Goal: Navigation & Orientation: Find specific page/section

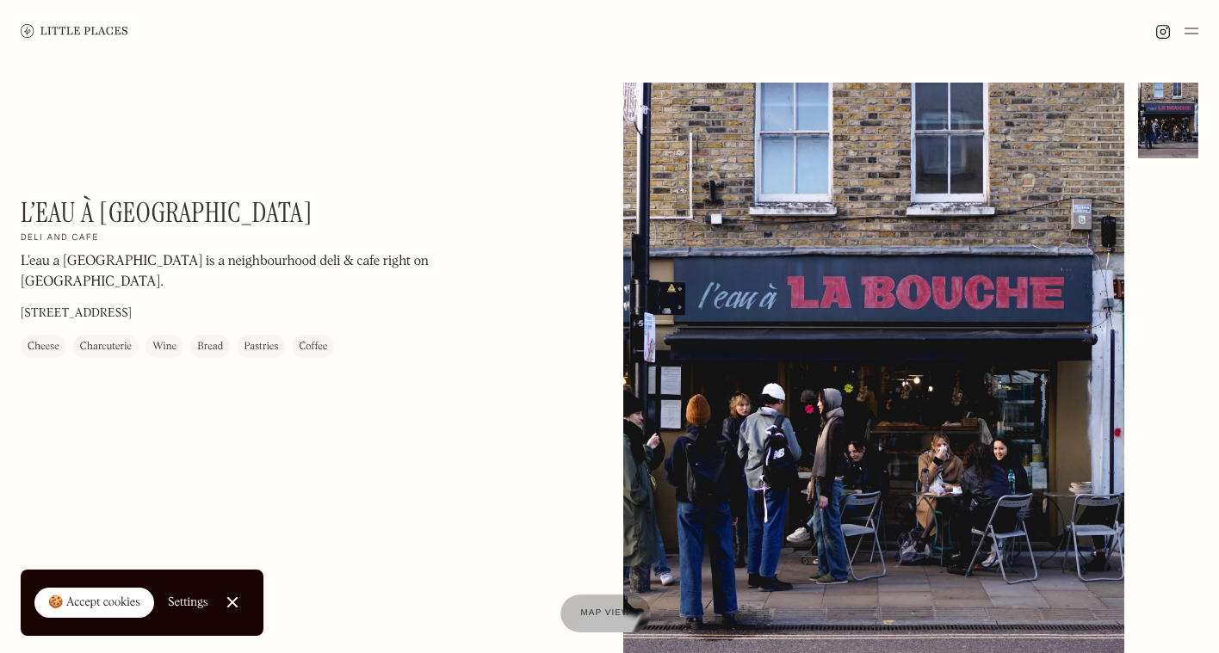
click at [78, 28] on img at bounding box center [75, 30] width 108 height 13
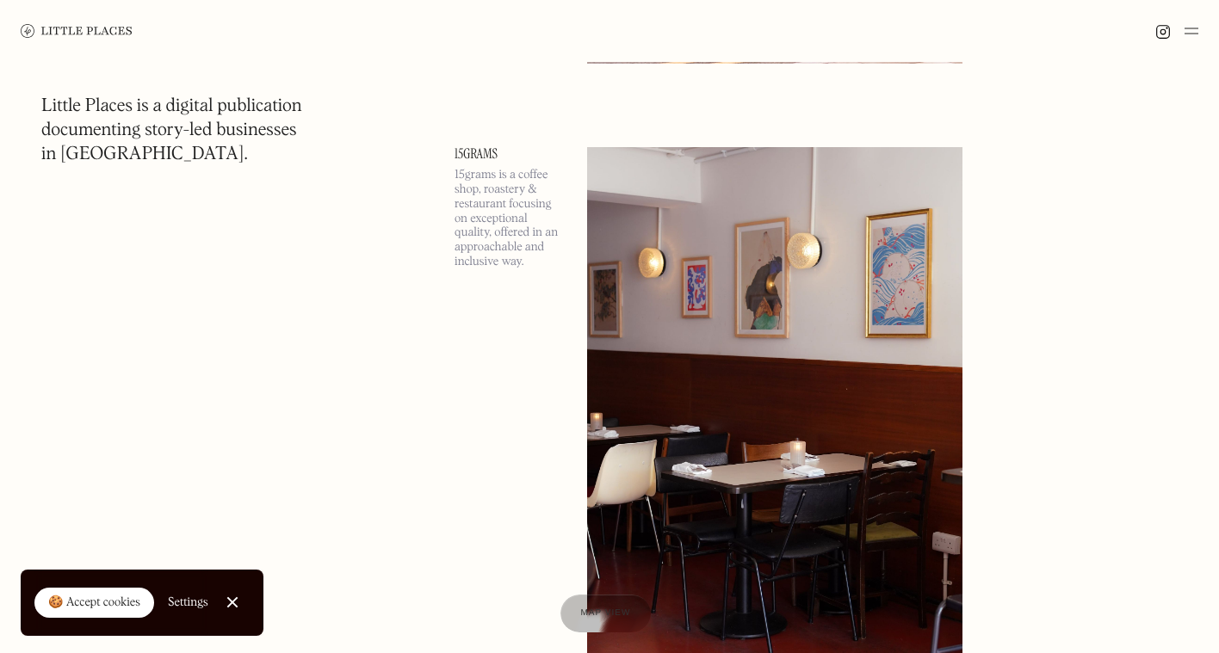
scroll to position [3775, 0]
click at [470, 152] on link "15grams" at bounding box center [511, 153] width 112 height 14
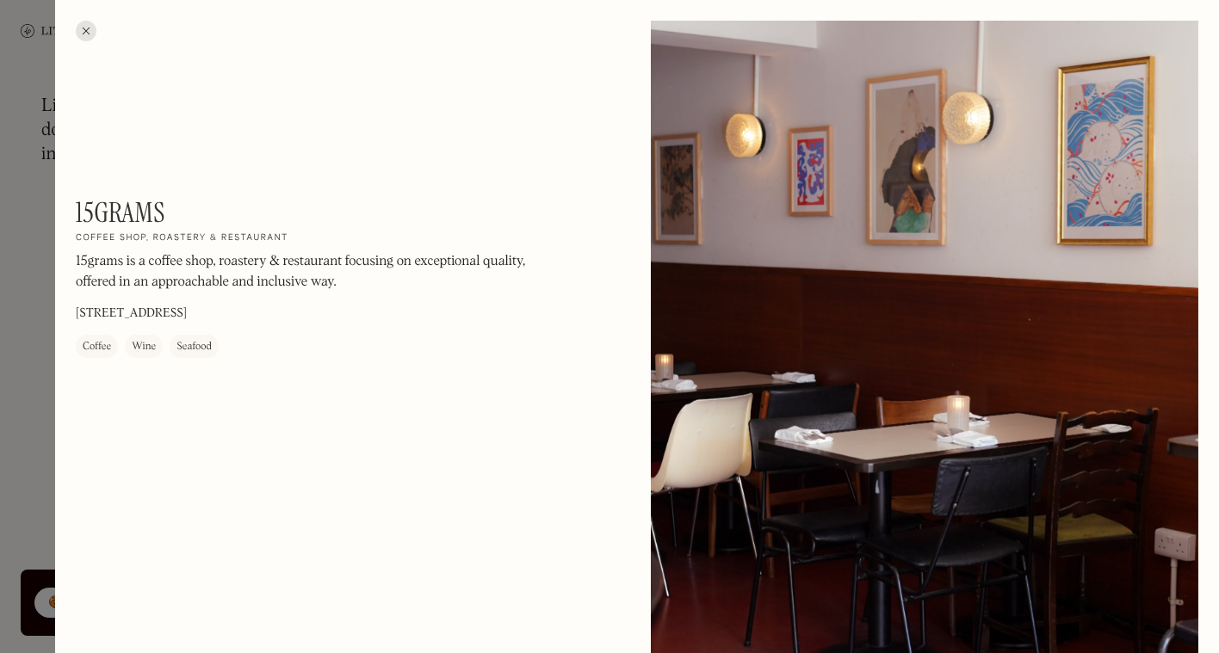
click at [85, 30] on div at bounding box center [86, 31] width 21 height 21
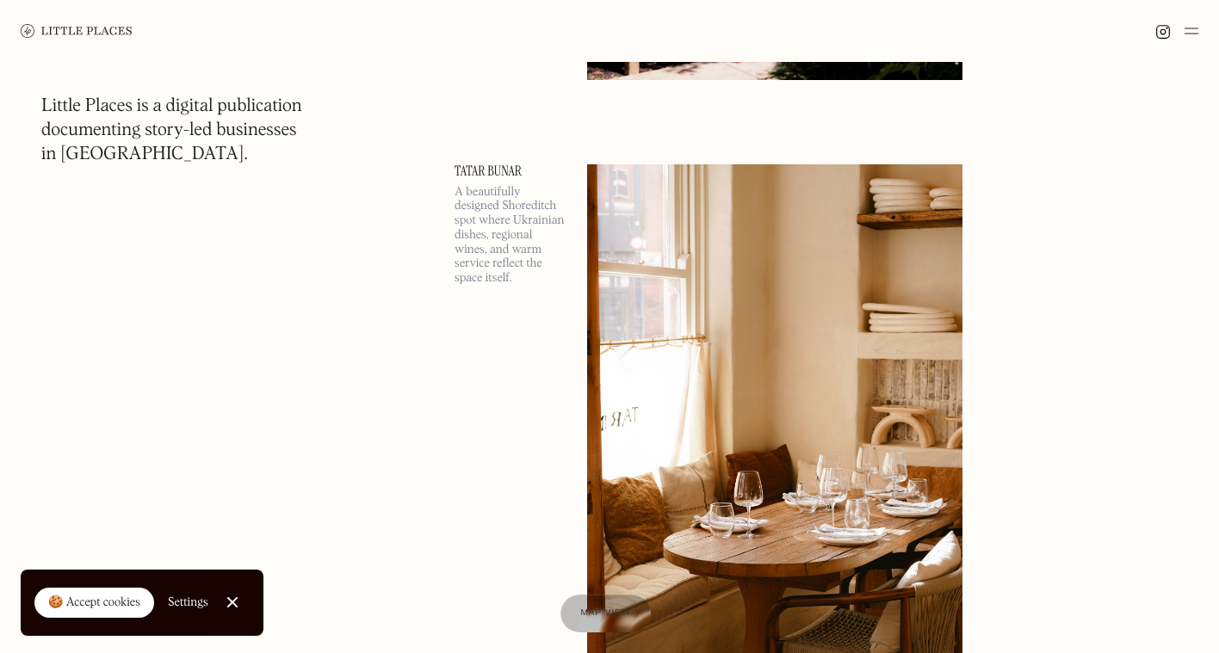
scroll to position [5014, 0]
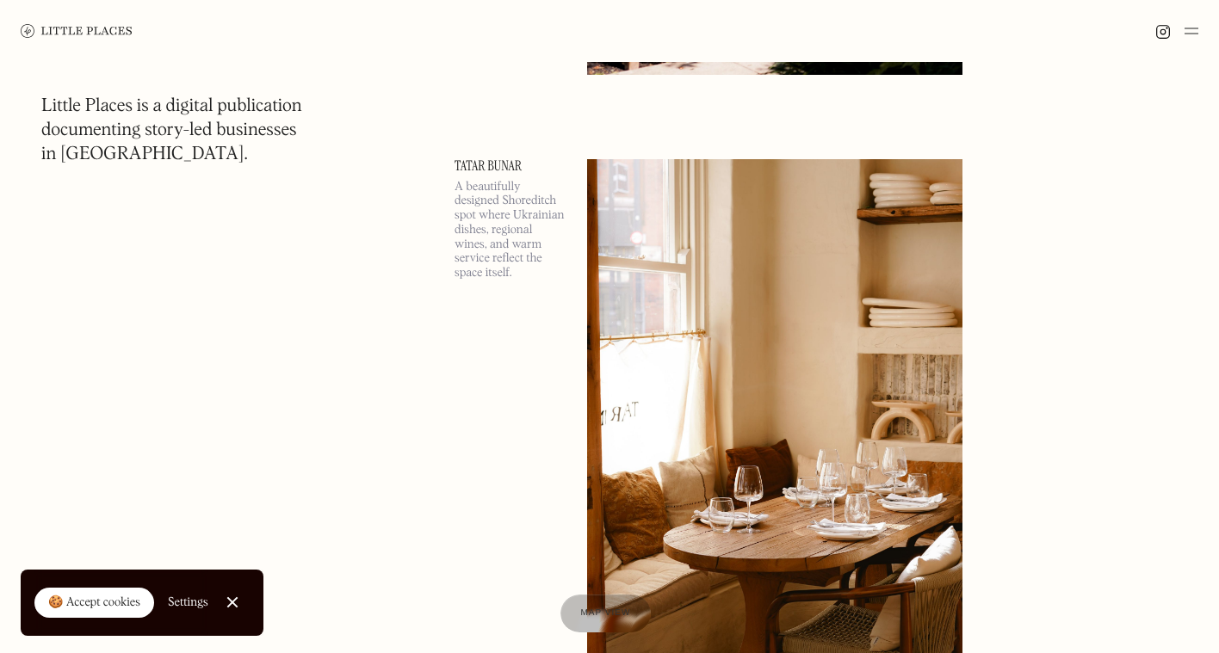
click at [486, 167] on link "Tatar Bunar" at bounding box center [511, 166] width 112 height 14
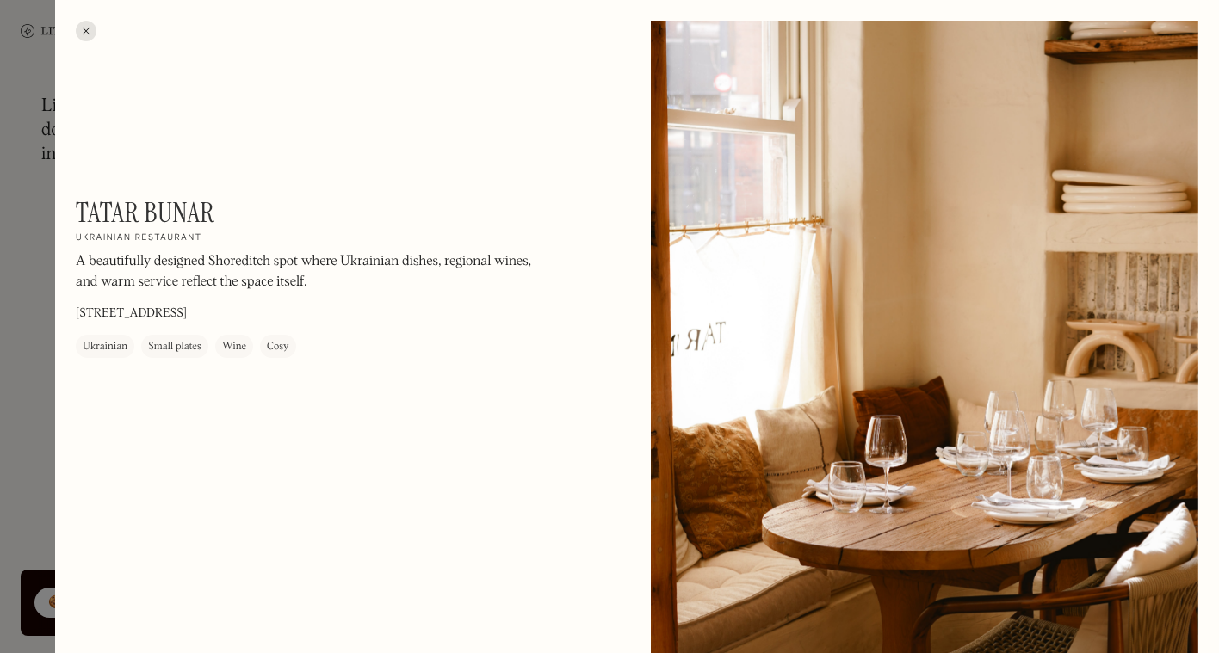
click at [84, 35] on div at bounding box center [86, 31] width 21 height 21
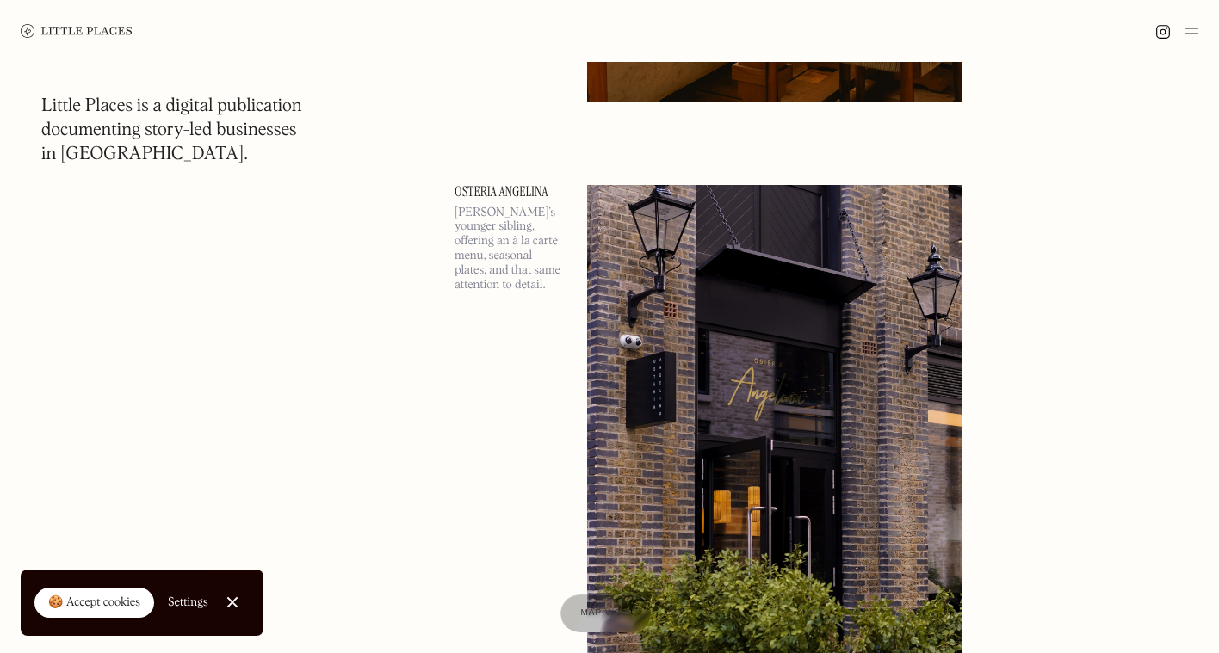
scroll to position [5619, 0]
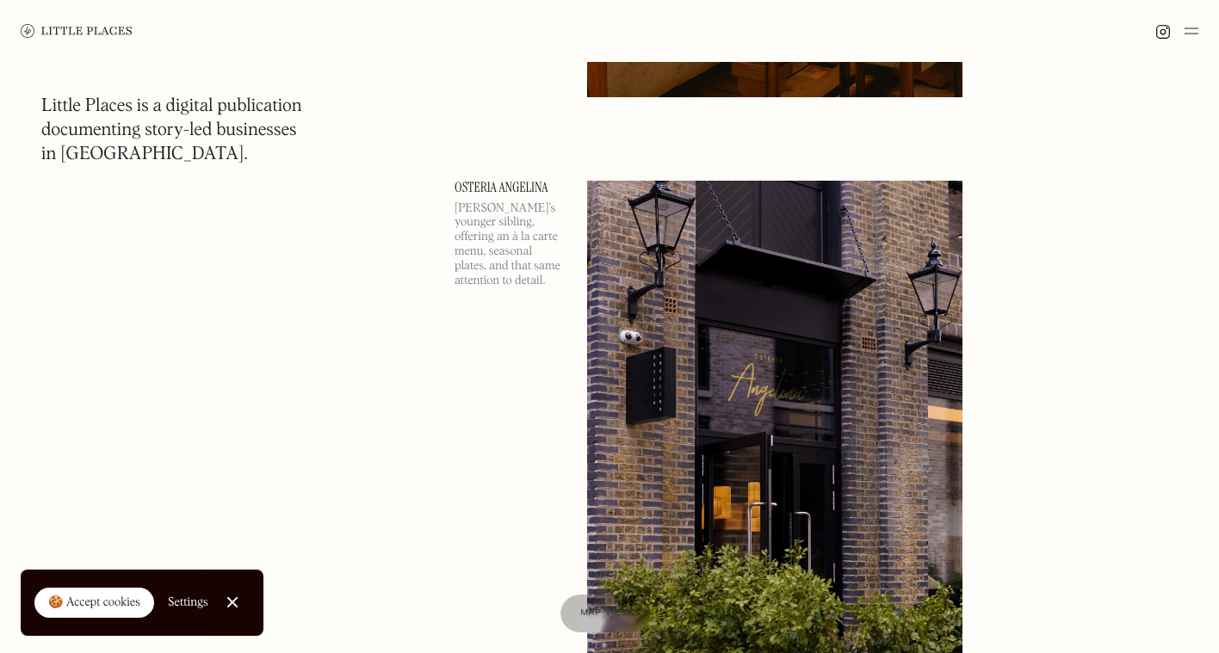
click at [510, 189] on link "Osteria Angelina" at bounding box center [511, 188] width 112 height 14
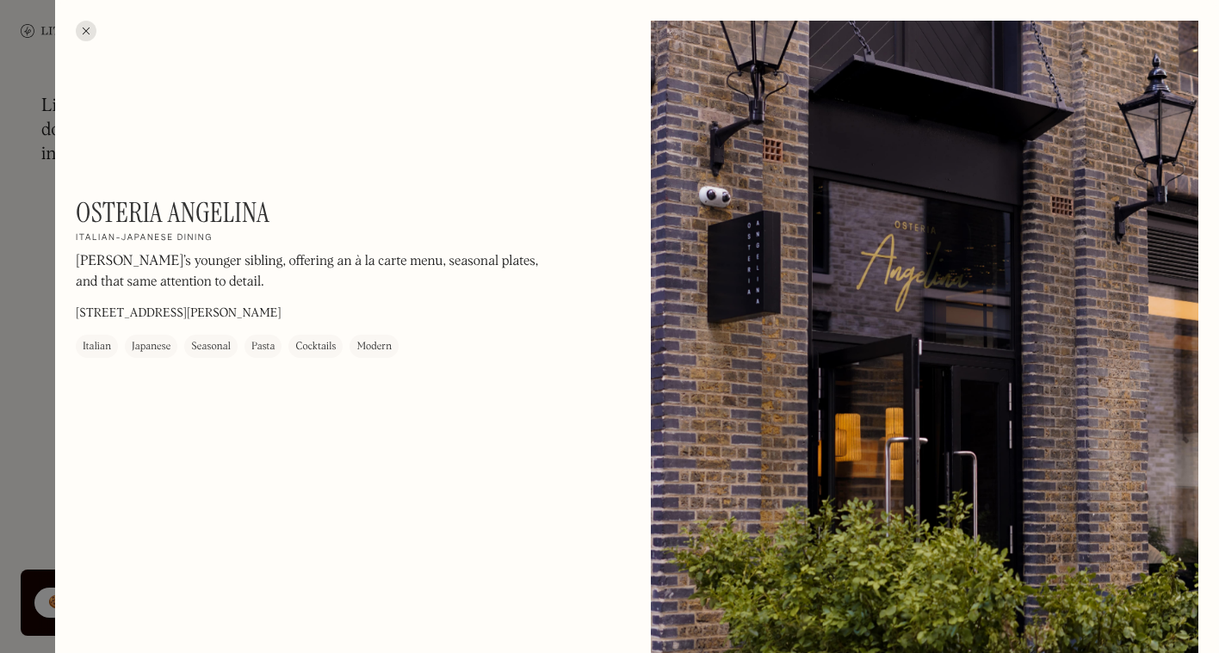
click at [84, 36] on div at bounding box center [86, 31] width 21 height 21
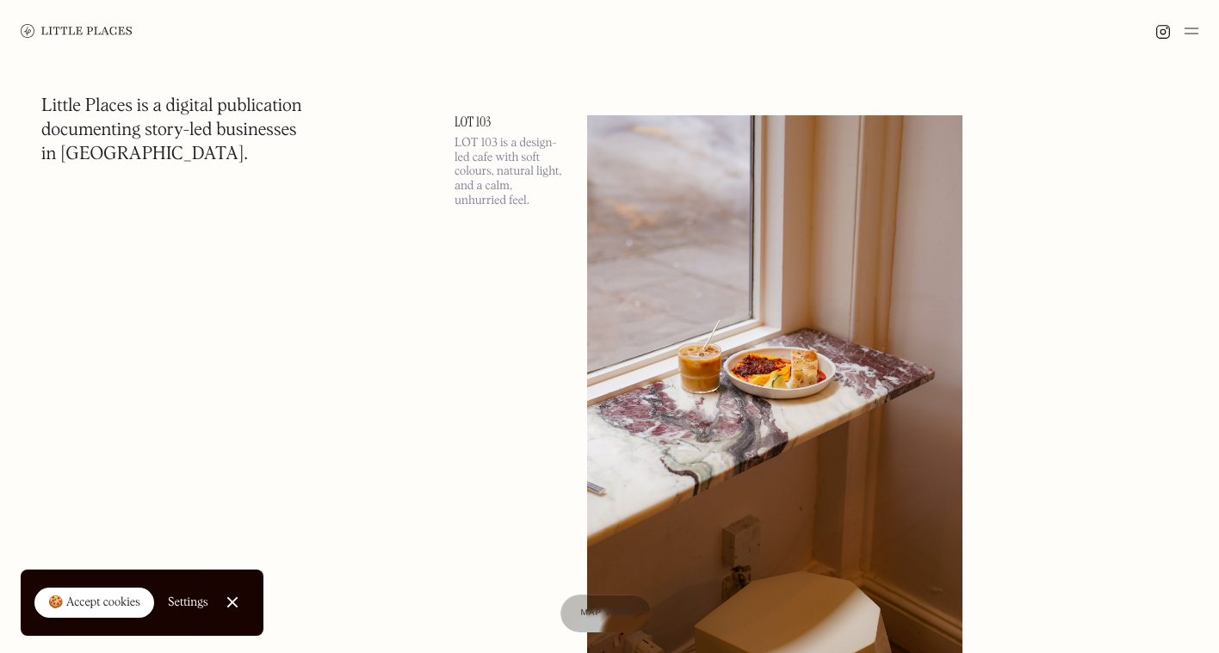
scroll to position [6312, 0]
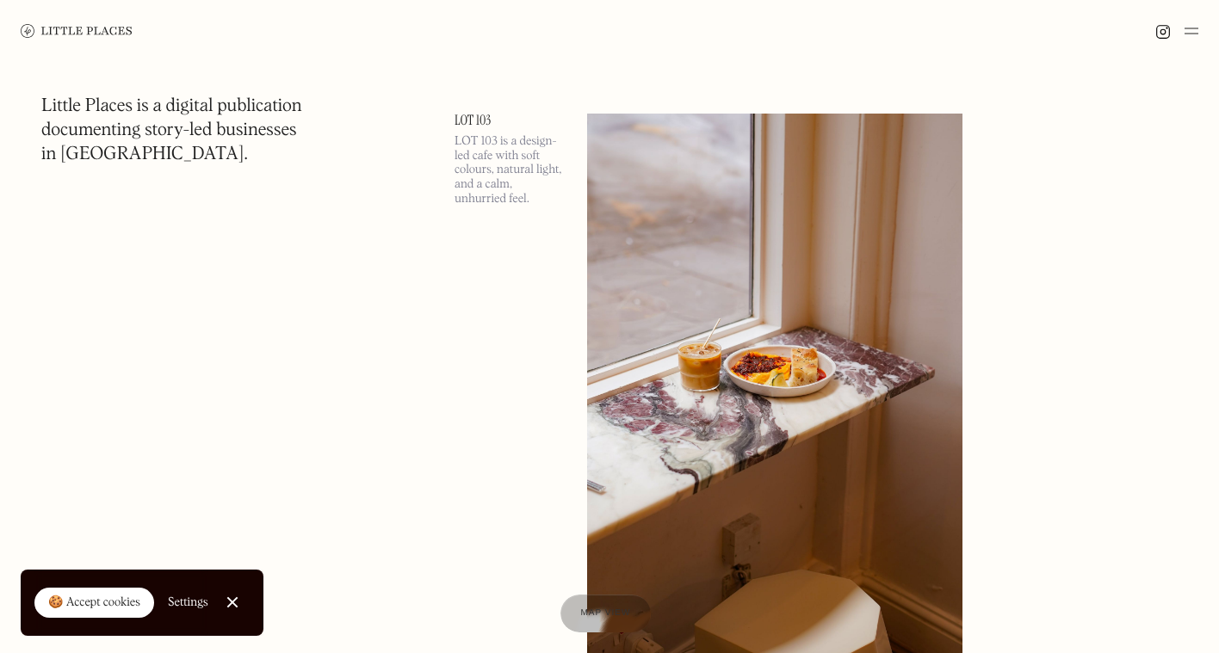
click at [477, 119] on link "LOT 103" at bounding box center [511, 121] width 112 height 14
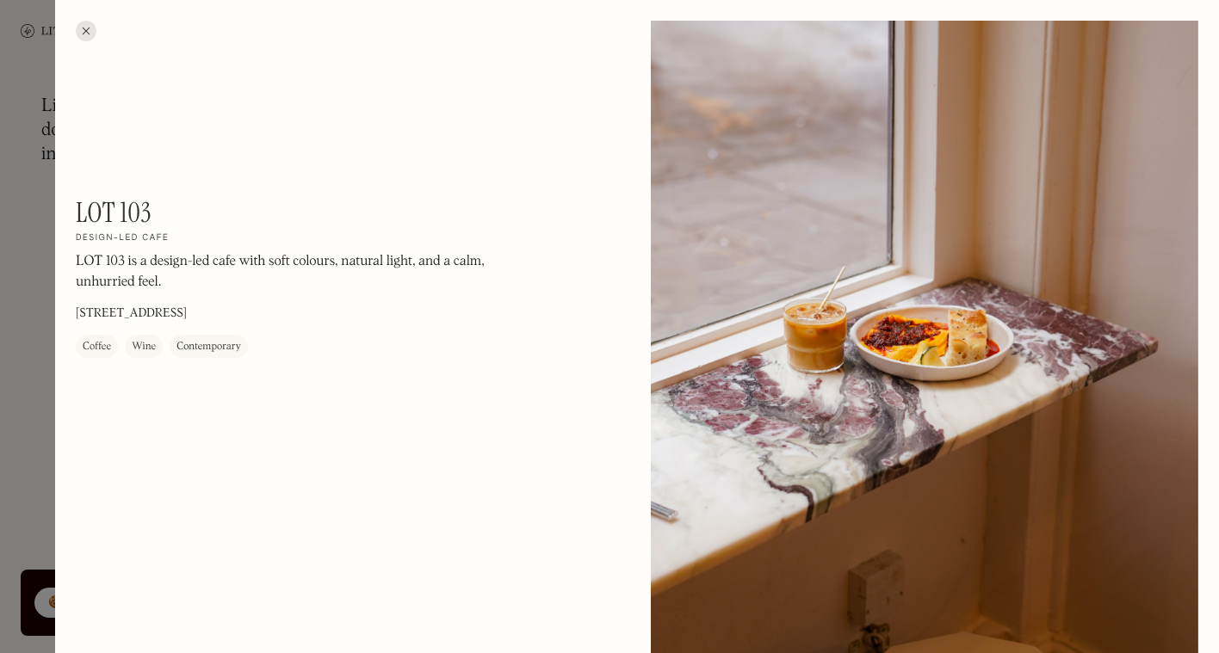
click at [90, 31] on div at bounding box center [86, 31] width 21 height 21
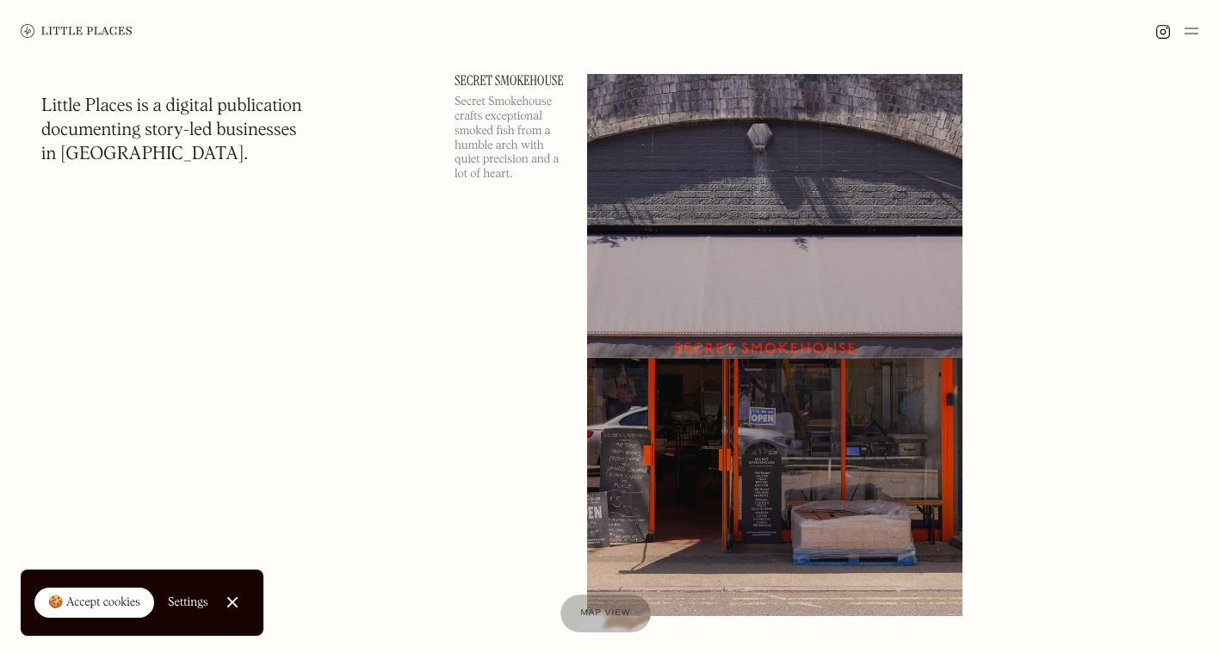
scroll to position [7602, 0]
click at [512, 82] on link "Secret Smokehouse" at bounding box center [511, 82] width 112 height 14
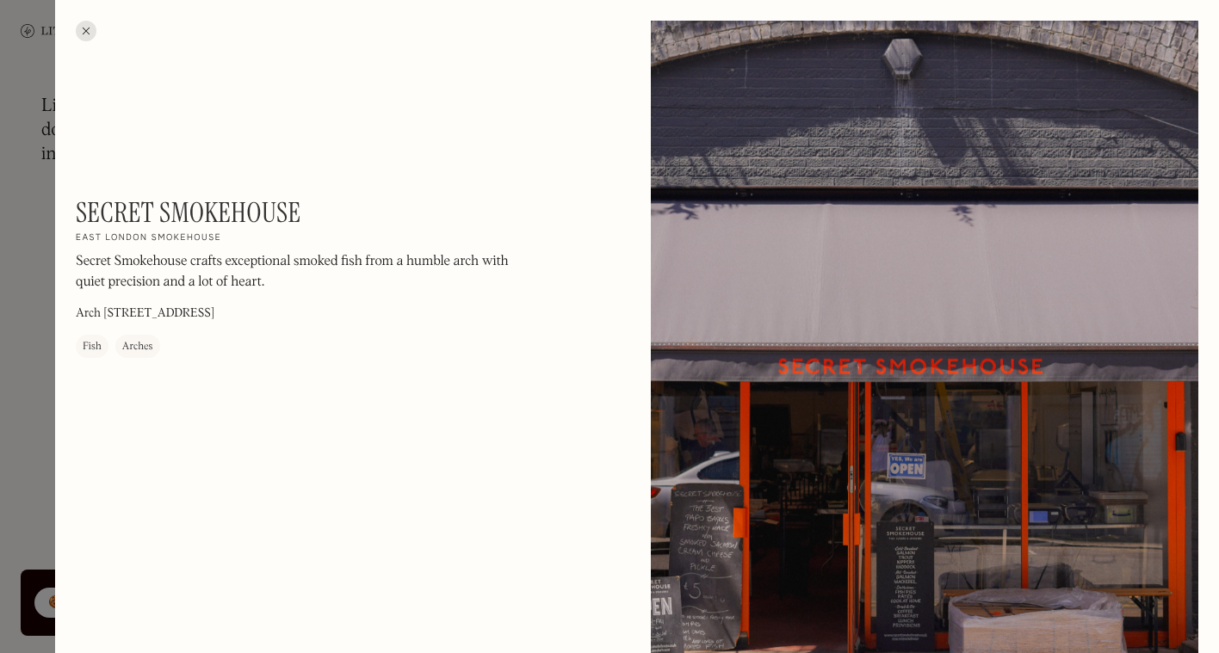
click at [85, 29] on div at bounding box center [86, 31] width 21 height 21
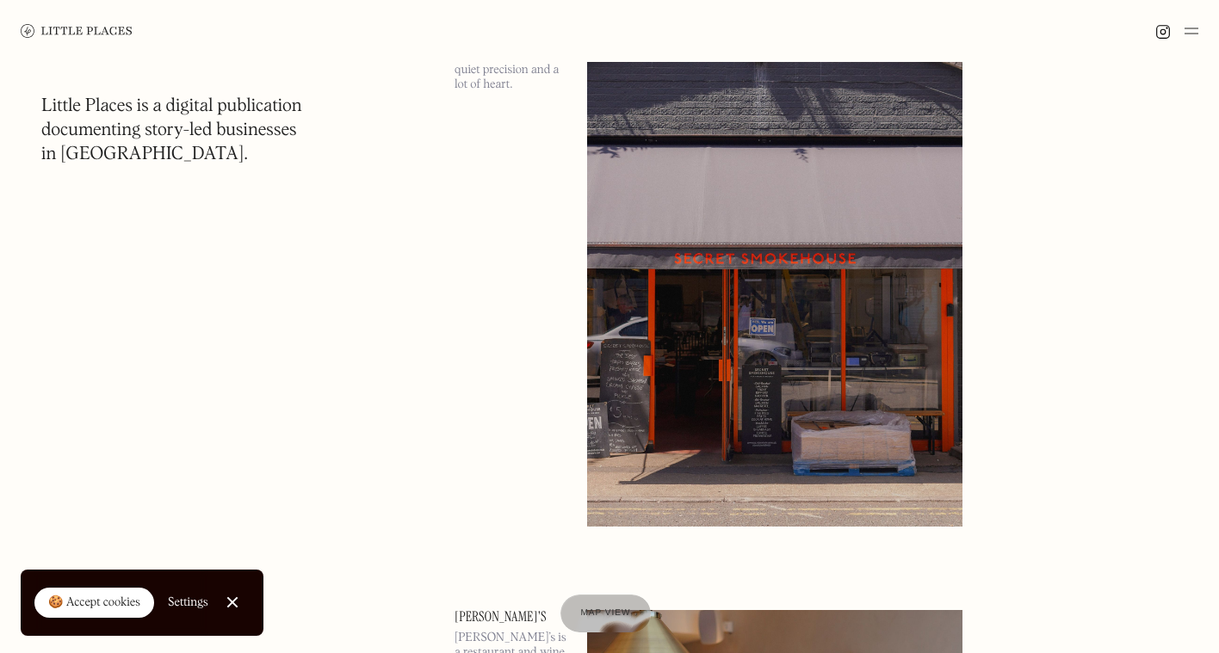
scroll to position [7698, 0]
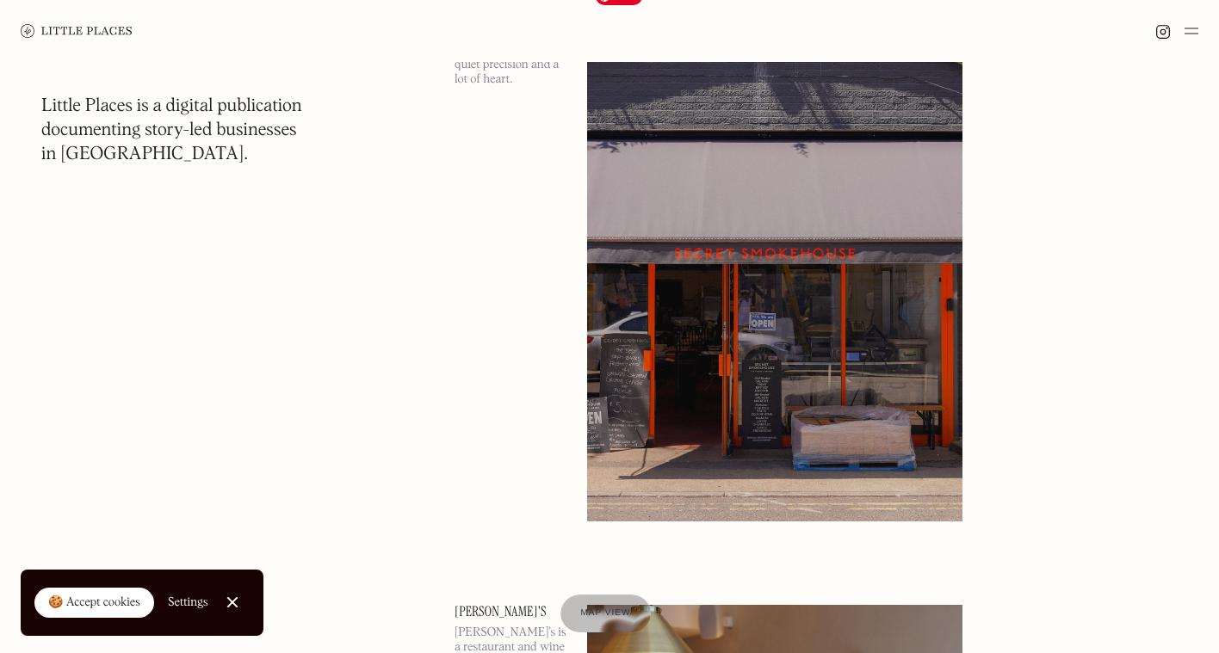
click at [692, 319] on img at bounding box center [774, 250] width 375 height 542
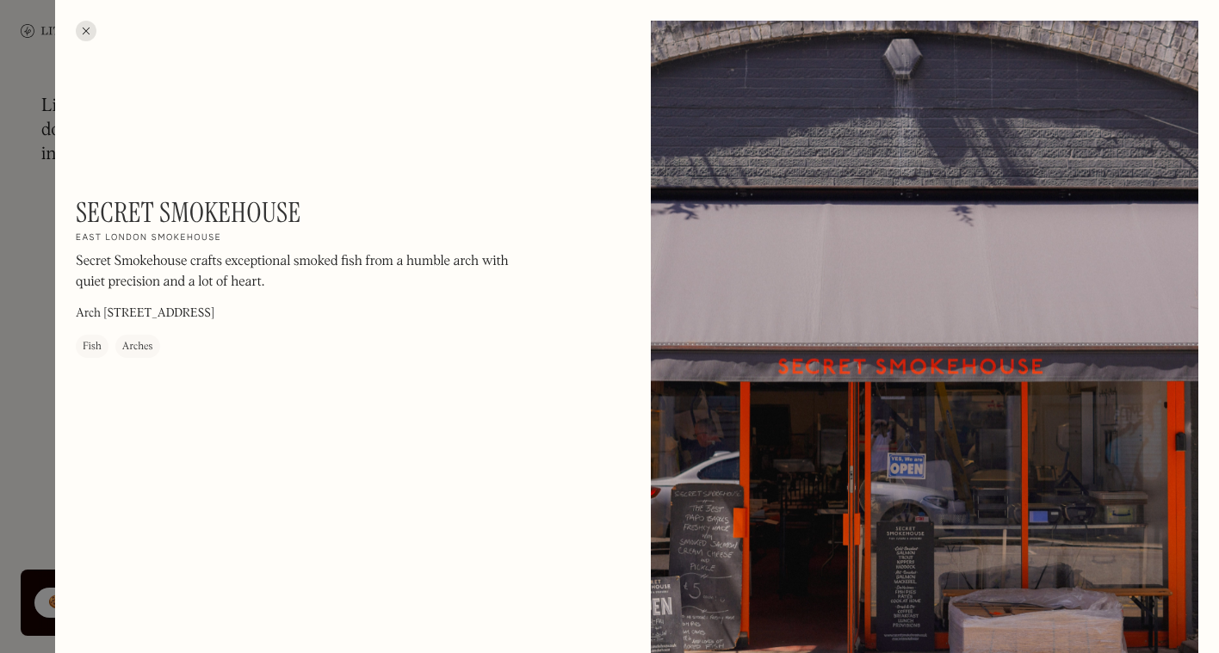
click at [87, 33] on div at bounding box center [86, 31] width 21 height 21
